Goal: Transaction & Acquisition: Book appointment/travel/reservation

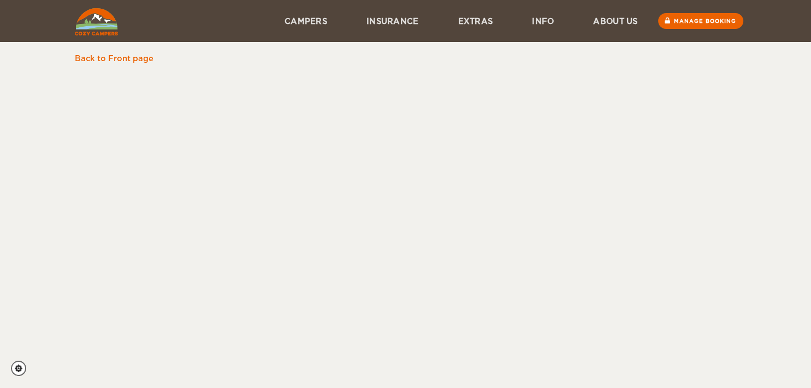
click at [358, 205] on div "Skip to content Menu Campers Premium 4×4 Iceland Campers Standard Campers Budge…" at bounding box center [405, 194] width 811 height 388
click at [112, 60] on link "Back to Front page" at bounding box center [114, 58] width 79 height 9
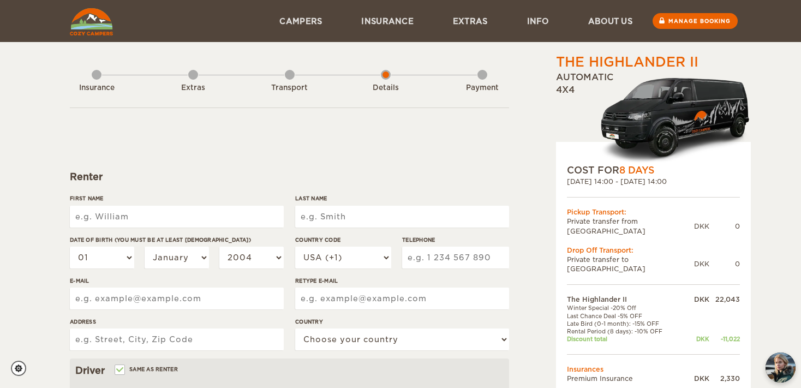
click at [171, 213] on input "First Name" at bounding box center [177, 217] width 214 height 22
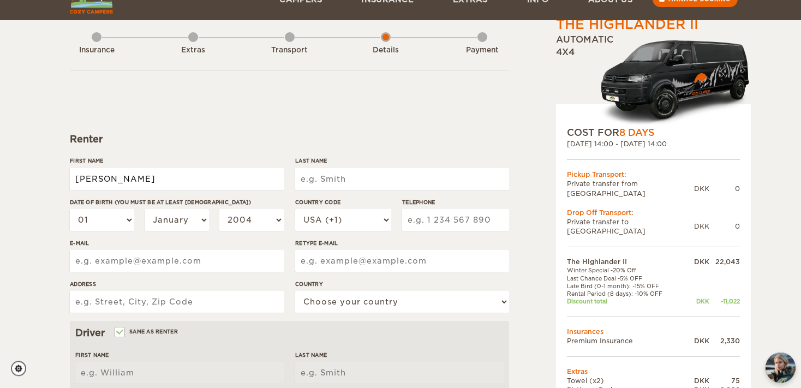
scroll to position [57, 0]
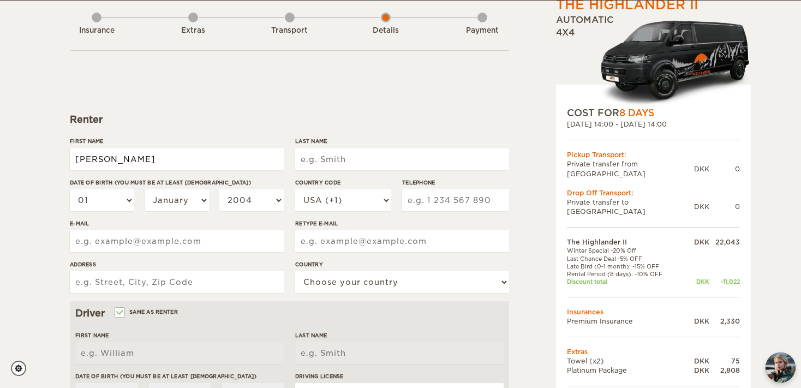
type input "Jacob Andreas"
click at [370, 154] on input "Last Name" at bounding box center [402, 159] width 214 height 22
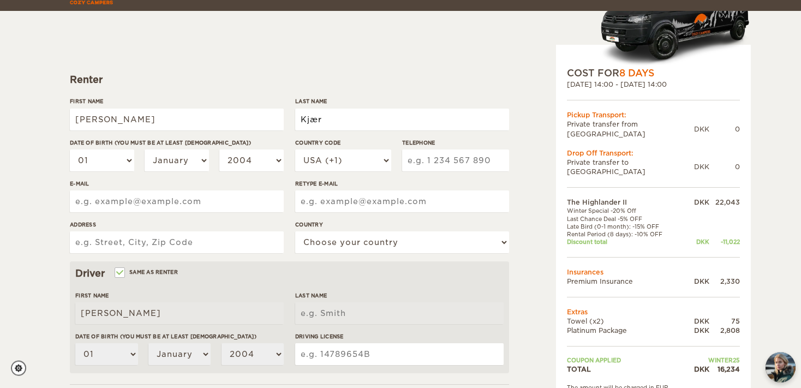
scroll to position [115, 0]
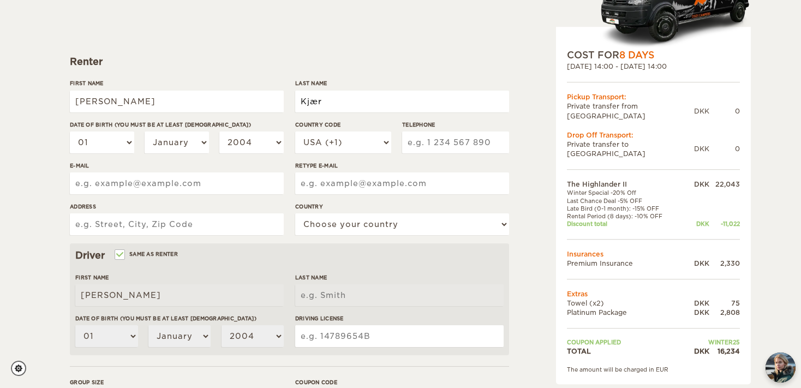
type input "Kjær"
click at [135, 140] on div "01 02 03 04 05 06 07 08 09 10 11 12 13 14 15 16 17 18 19 20 21 22 23 24 25 26 2…" at bounding box center [177, 147] width 214 height 30
click at [70, 132] on select "01 02 03 04 05 06 07 08 09 10 11 12 13 14 15 16 17 18 19 20 21 22 23 24 25 26 2…" at bounding box center [102, 143] width 64 height 22
select select "03"
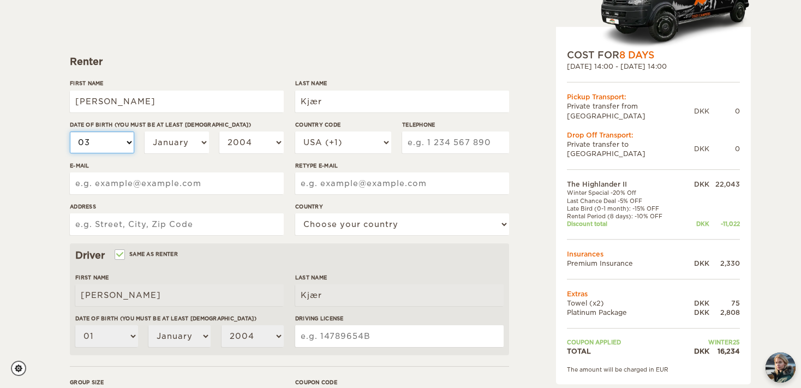
click option "03" at bounding box center [0, 0] width 0 height 0
select select "03"
click at [145, 132] on select "January February March April May June July August September October November De…" at bounding box center [177, 143] width 64 height 22
select select "07"
click option "July" at bounding box center [0, 0] width 0 height 0
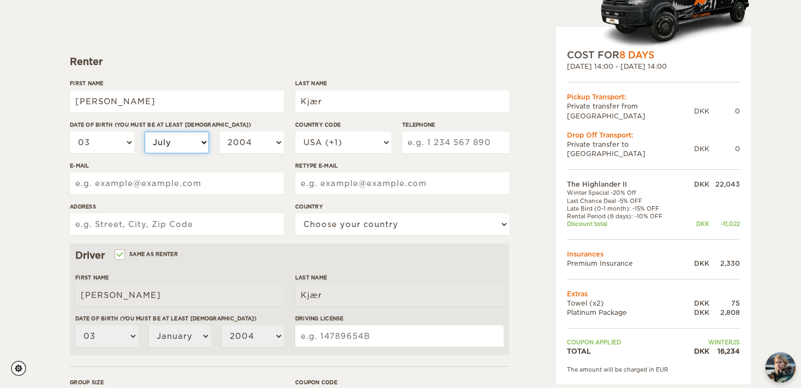
select select "07"
select select "1999"
click option "1999" at bounding box center [0, 0] width 0 height 0
select select "1999"
select select "45"
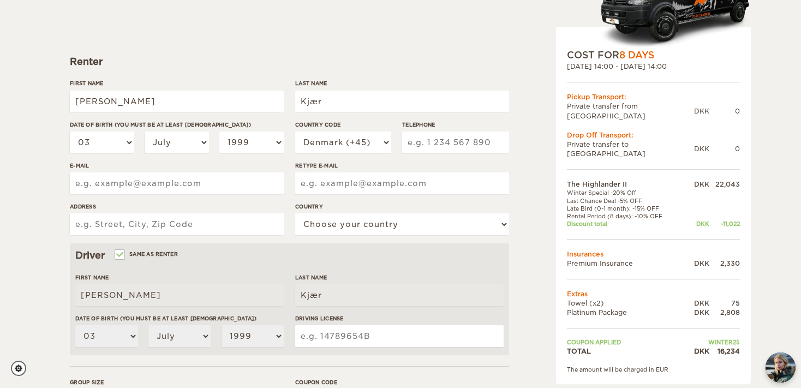
click at [426, 141] on input "Telephone" at bounding box center [455, 143] width 107 height 22
type input "60890307"
click at [368, 180] on input "Retype E-mail" at bounding box center [402, 183] width 214 height 22
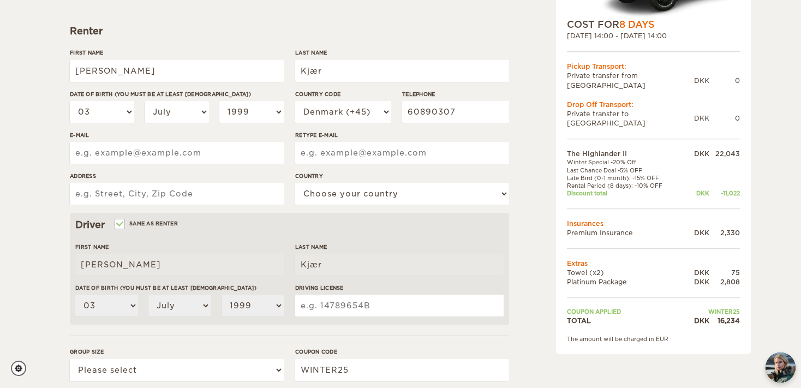
click at [217, 164] on input "E-mail" at bounding box center [177, 153] width 214 height 22
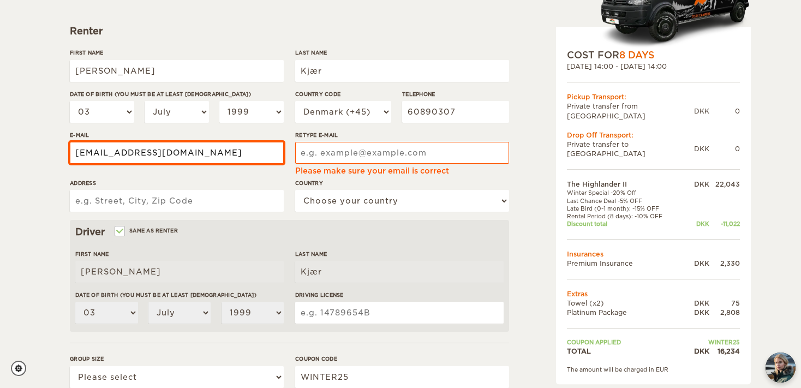
click at [187, 154] on input "jacob.andreas.kjaer@gmail.com" at bounding box center [177, 153] width 214 height 22
click at [158, 154] on input "jacob.andreas.kjaer@gmail.com" at bounding box center [177, 153] width 214 height 22
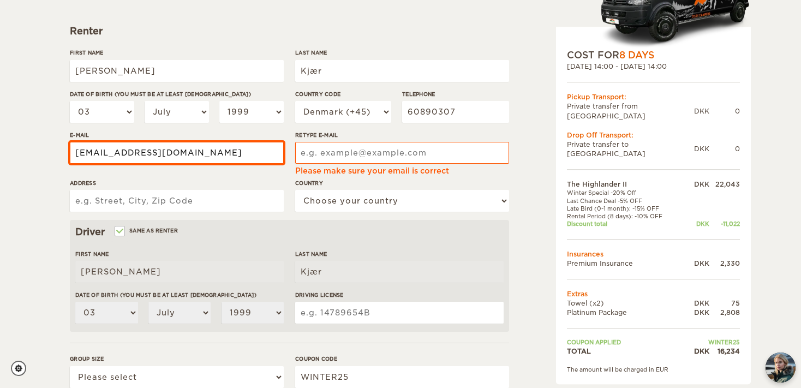
click at [158, 154] on input "jacob.andreas.kjaer@gmail.com" at bounding box center [177, 153] width 214 height 22
type input "jacob.andreas.kjaer@gmail.com"
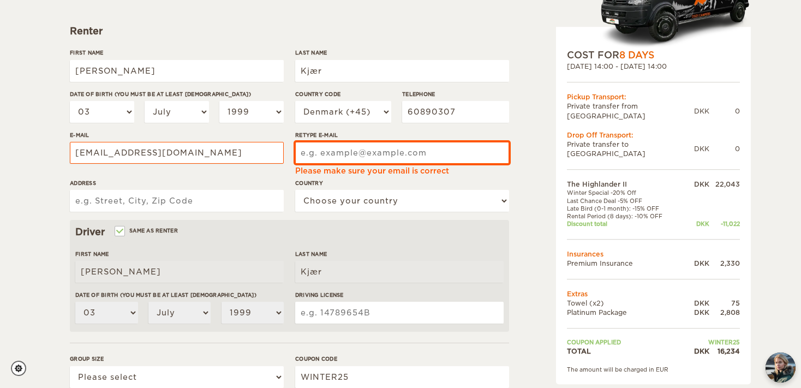
click at [370, 147] on input "Retype E-mail" at bounding box center [402, 153] width 214 height 22
paste input "jacob.andreas.kjaer@gmail.com"
type input "jacob.andreas.kjaer@gmail.com"
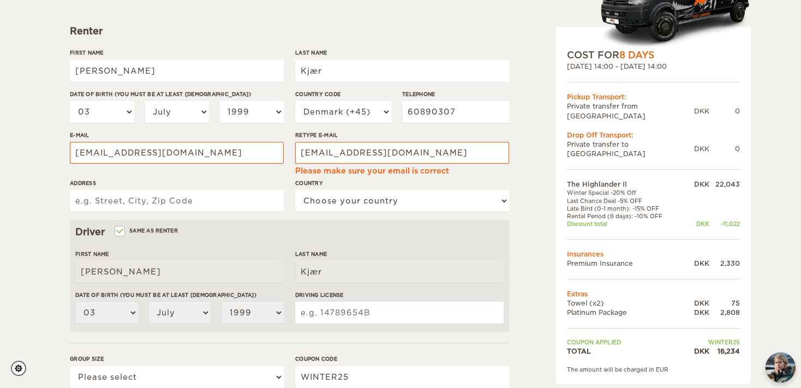
click at [173, 202] on input "Address" at bounding box center [177, 201] width 214 height 22
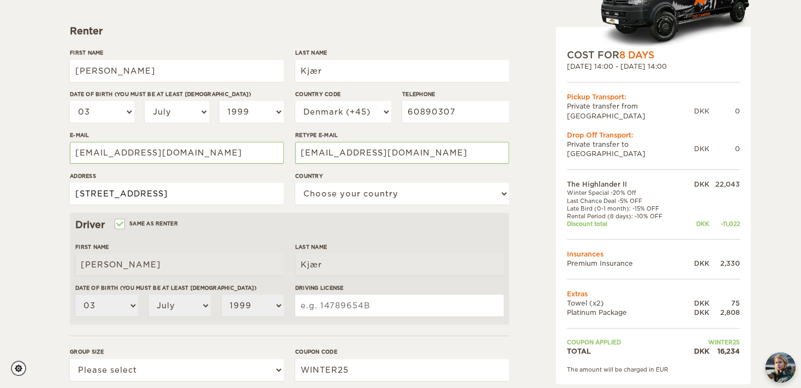
type input "Sandagervænge 15, 4733 Tappernøje"
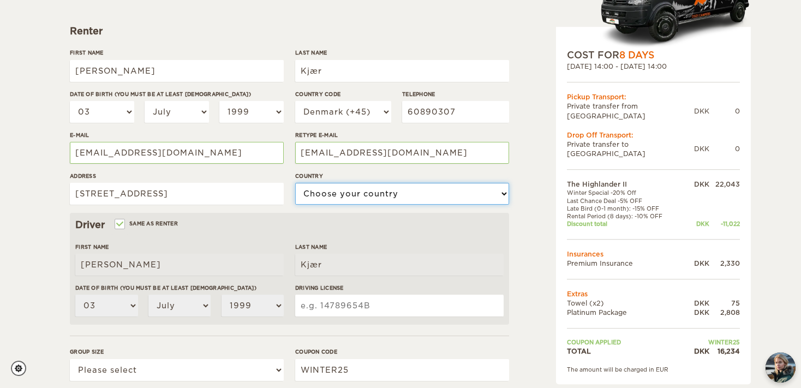
select select "56"
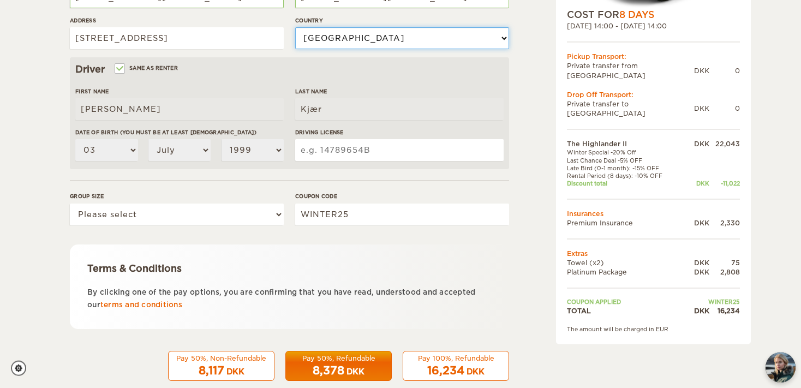
scroll to position [319, 0]
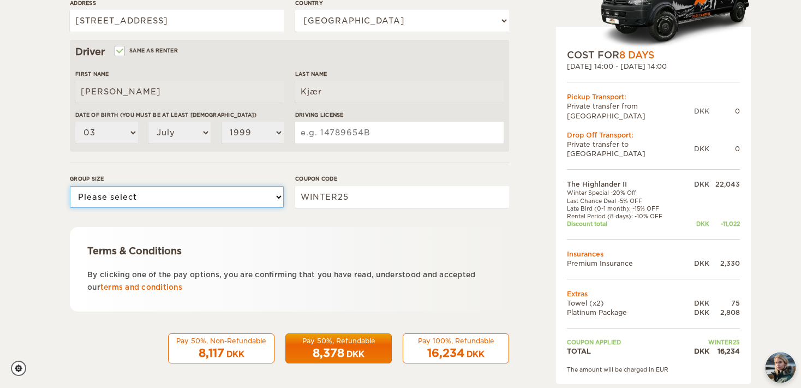
click at [70, 186] on select "Please select 1 2" at bounding box center [177, 197] width 214 height 22
select select "2"
click option "2" at bounding box center [0, 0] width 0 height 0
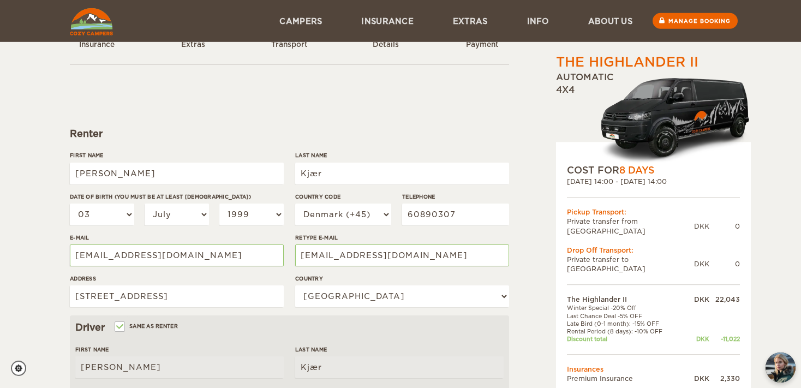
scroll to position [33, 0]
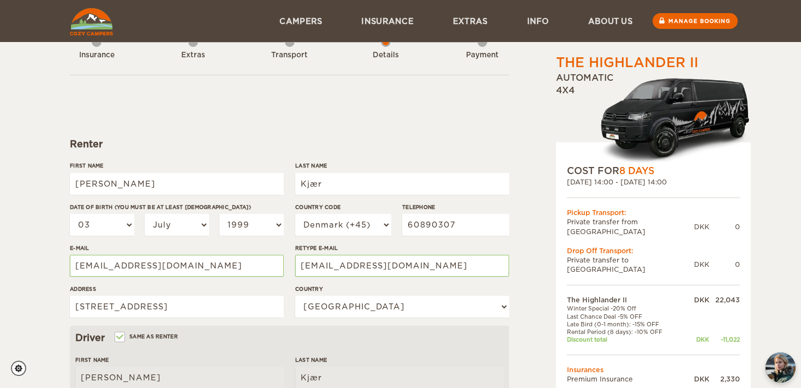
drag, startPoint x: 471, startPoint y: 153, endPoint x: 482, endPoint y: 154, distance: 11.5
click at [473, 152] on form "Renter First Name Jacob Andreas Last Name Kjær Date of birth (You must be at le…" at bounding box center [289, 362] width 439 height 575
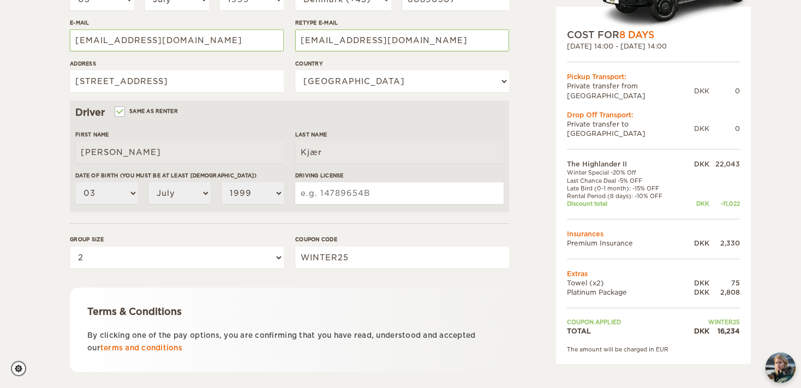
scroll to position [288, 0]
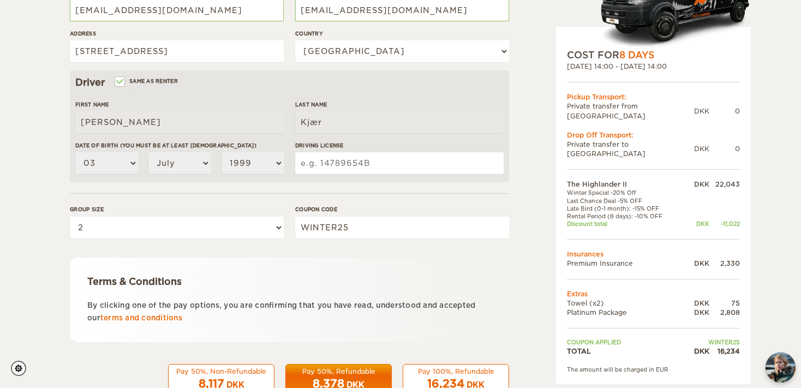
click at [348, 155] on input "Driving License" at bounding box center [399, 163] width 209 height 22
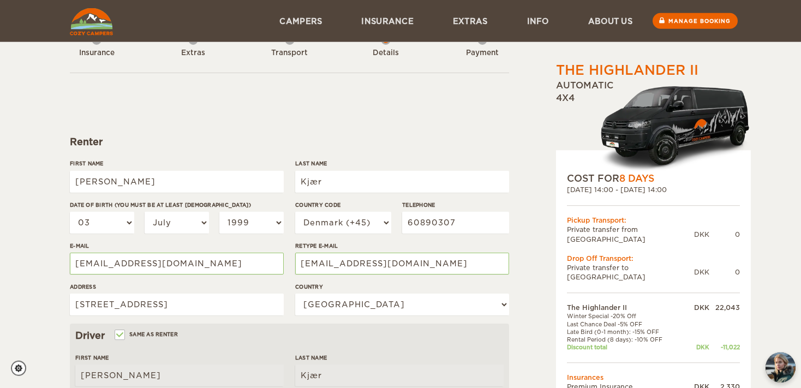
scroll to position [33, 0]
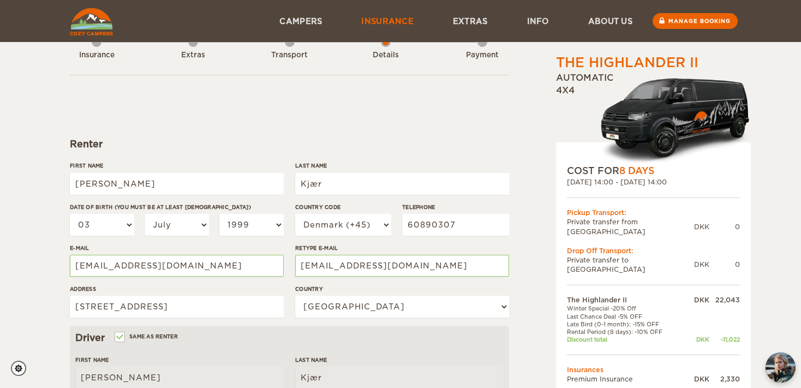
type input "33519910"
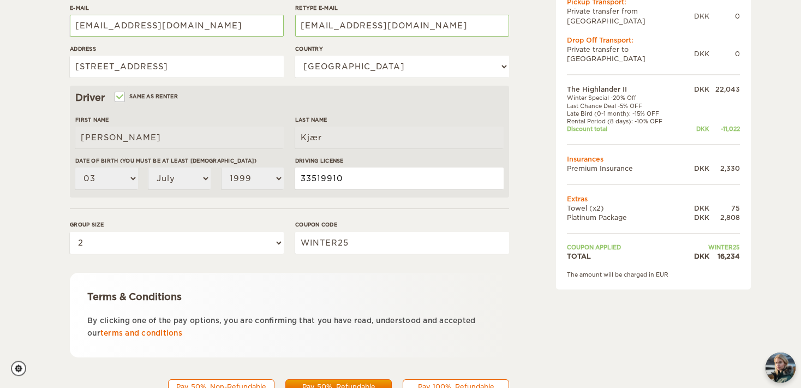
scroll to position [321, 0]
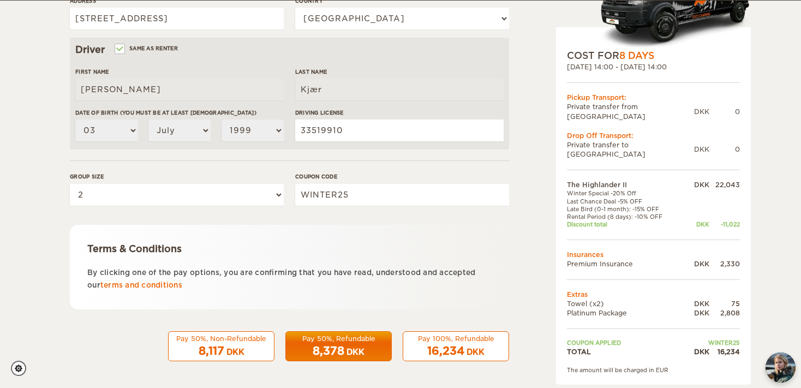
click at [130, 281] on p "By clicking one of the pay options, you are confirming that you have read, unde…" at bounding box center [289, 279] width 404 height 26
click at [132, 284] on link "terms and conditions" at bounding box center [141, 285] width 82 height 8
click at [471, 352] on div "DKK" at bounding box center [476, 352] width 18 height 11
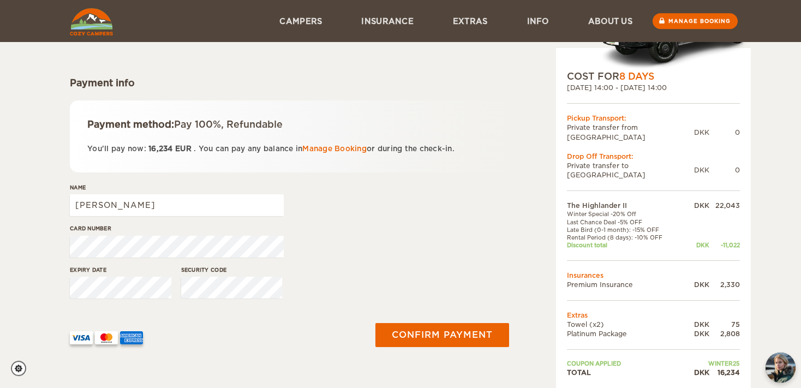
scroll to position [115, 0]
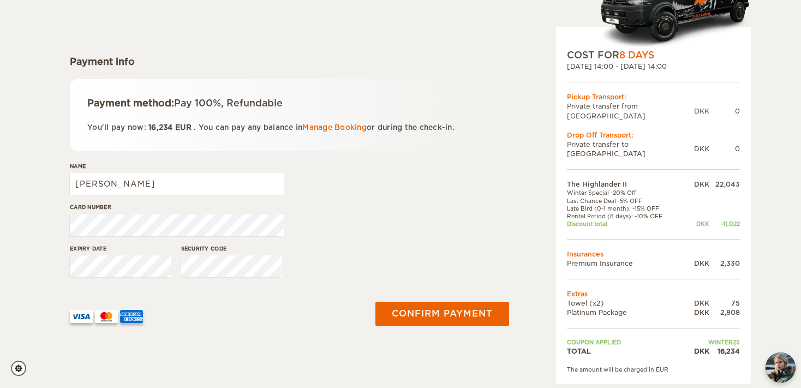
click at [178, 126] on span "EUR" at bounding box center [183, 127] width 16 height 8
click at [775, 374] on img "chat-button" at bounding box center [781, 368] width 32 height 32
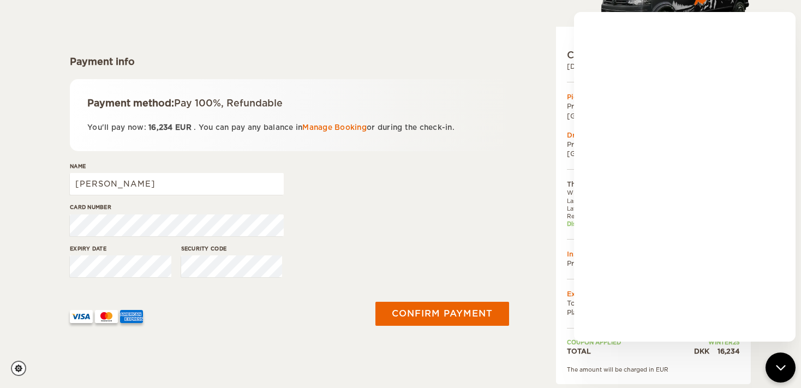
click at [453, 256] on div "Expiry date Security code" at bounding box center [289, 265] width 439 height 41
click at [785, 370] on icon "chat-button" at bounding box center [781, 368] width 14 height 14
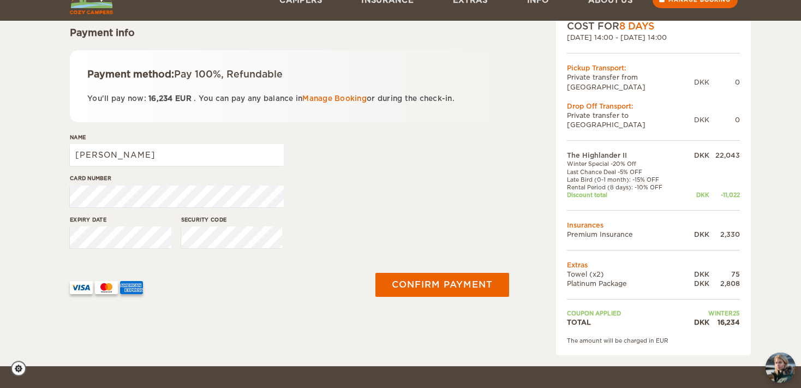
scroll to position [165, 0]
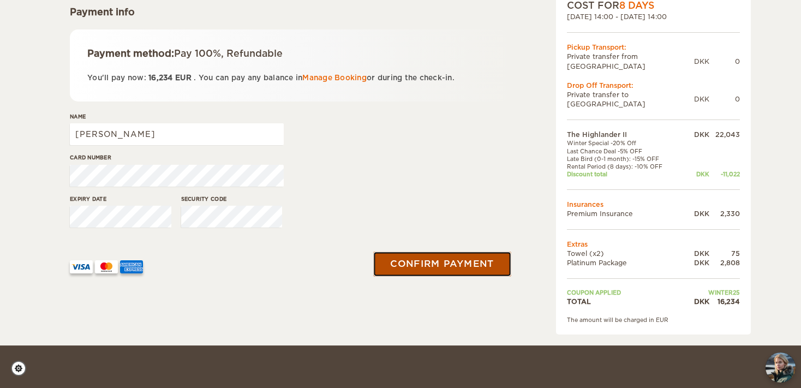
click at [466, 264] on button "Confirm payment" at bounding box center [442, 264] width 138 height 25
